Goal: Transaction & Acquisition: Register for event/course

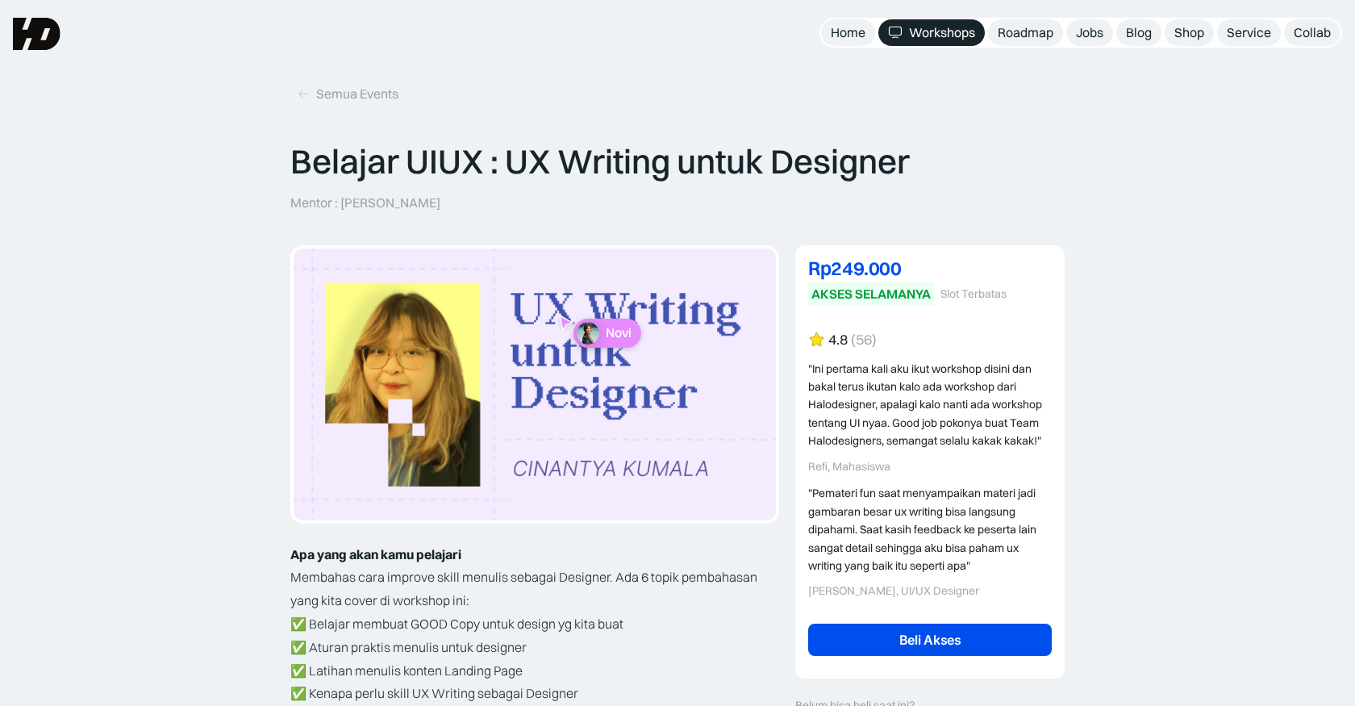
click at [528, 162] on p "Belajar UIUX : UX Writing untuk Designer" at bounding box center [600, 161] width 620 height 40
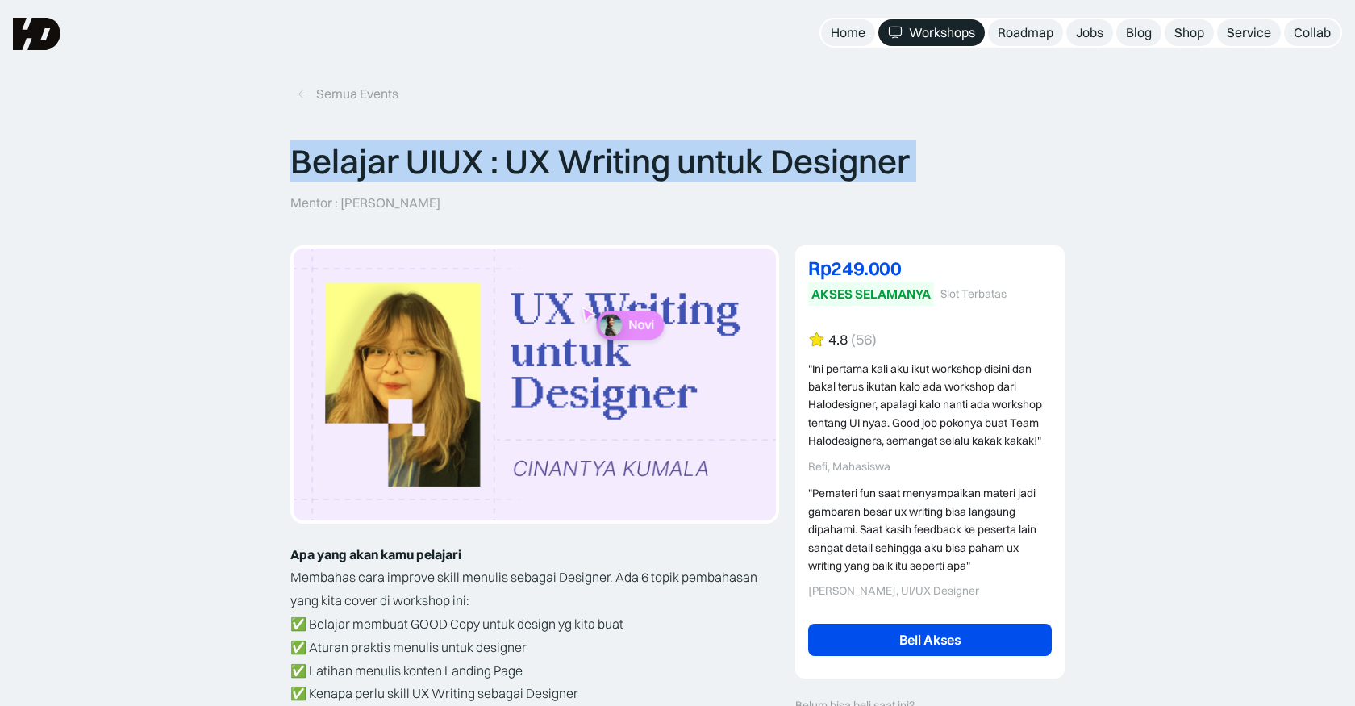
click at [528, 162] on p "Belajar UIUX : UX Writing untuk Designer" at bounding box center [600, 161] width 620 height 40
copy p "Belajar UIUX : UX Writing untuk Designer"
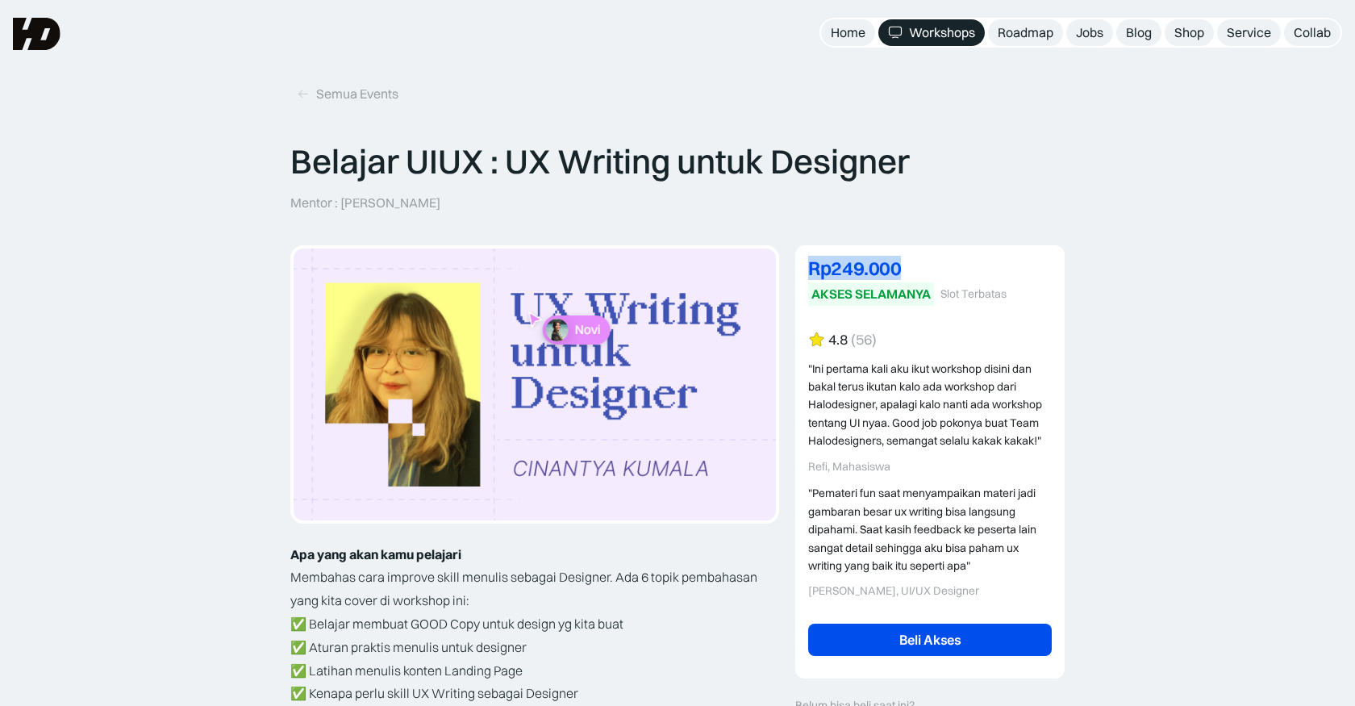
drag, startPoint x: 0, startPoint y: 0, endPoint x: 808, endPoint y: 262, distance: 849.2
click at [808, 262] on div "Rp229.000 DISKON 8% OFF Rp249.000 AKSES SELAMANYA Slot Terbatas Rp249.000 8% OF…" at bounding box center [930, 461] width 269 height 433
copy div "Rp249.000"
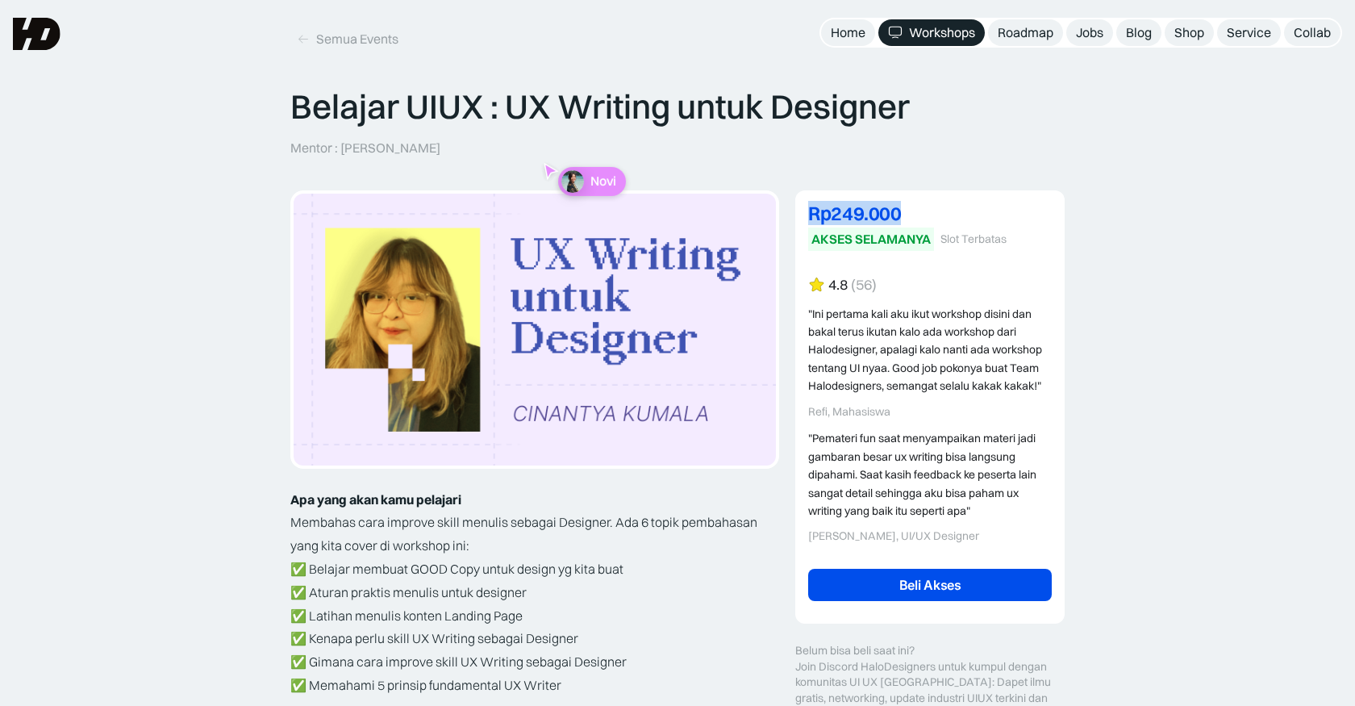
scroll to position [54, 0]
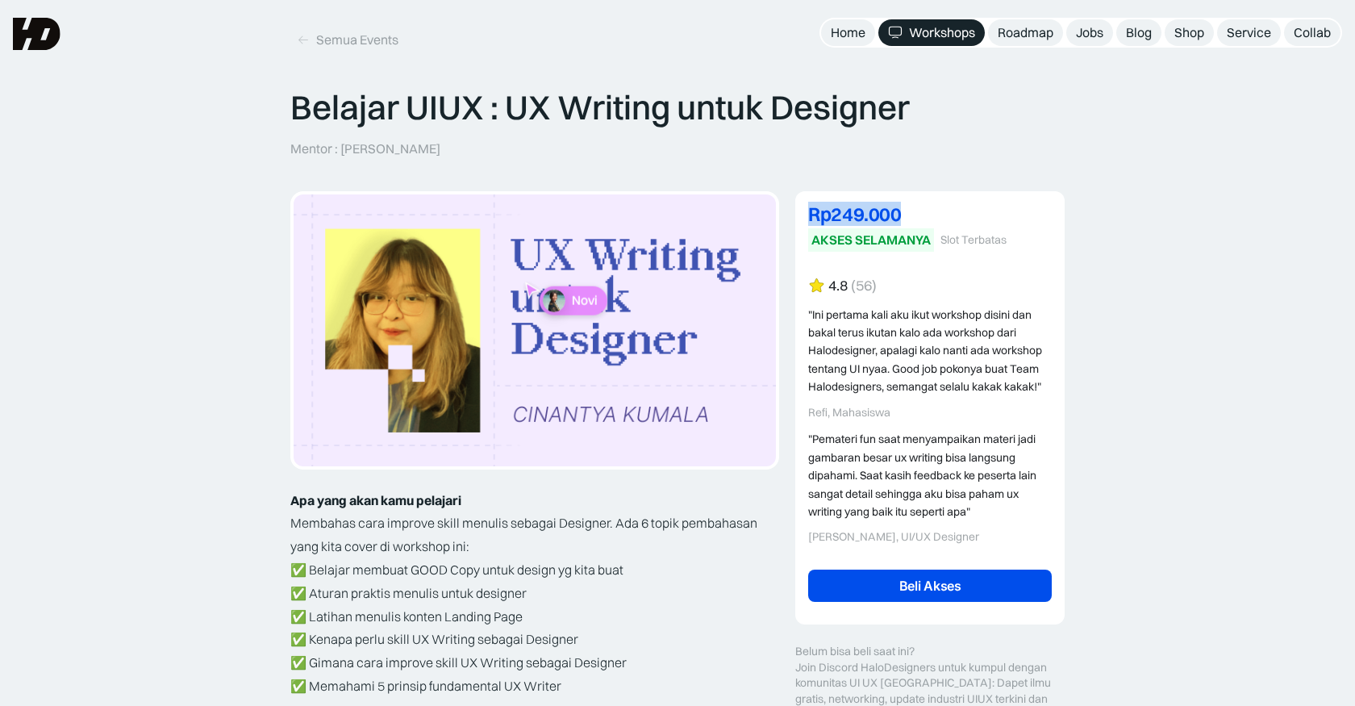
click at [905, 583] on link "Beli Akses" at bounding box center [930, 586] width 244 height 32
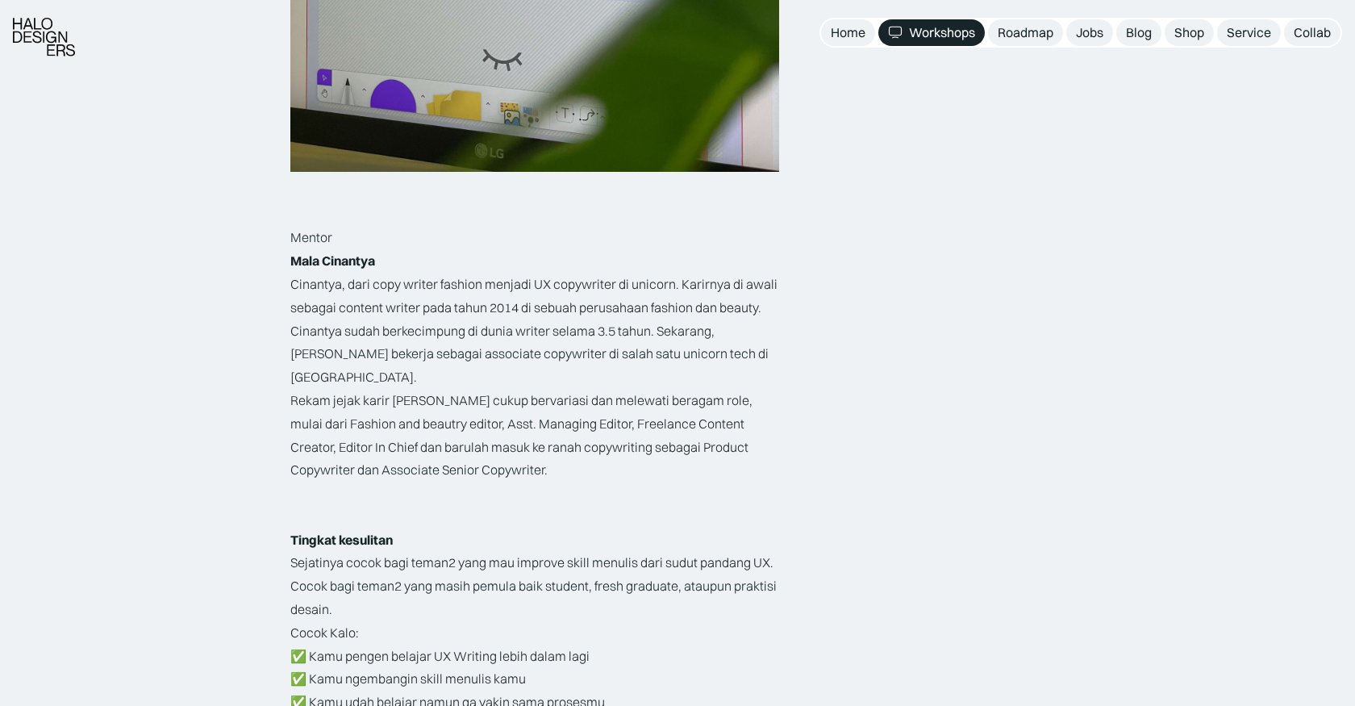
scroll to position [1928, 0]
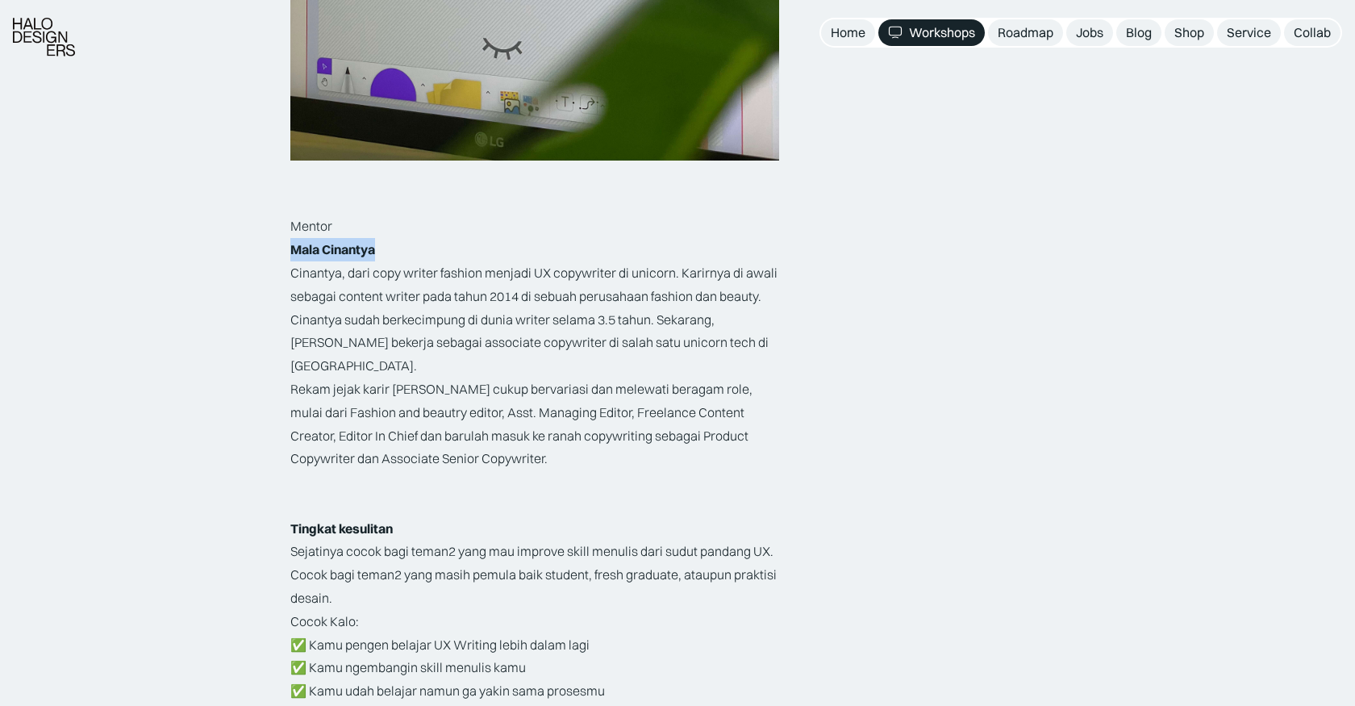
drag, startPoint x: 808, startPoint y: 262, endPoint x: 291, endPoint y: 248, distance: 516.6
click at [291, 248] on p "Mala Cinantya" at bounding box center [534, 249] width 489 height 23
copy strong "Mala Cinantya"
